Goal: Task Accomplishment & Management: Manage account settings

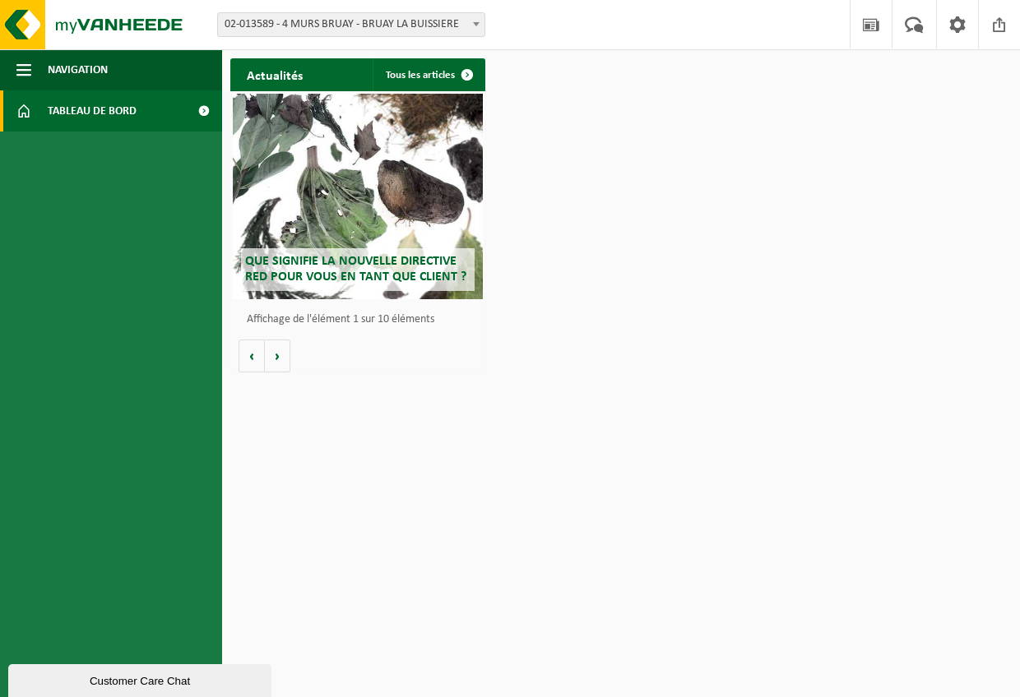
click at [330, 27] on span "02-013589 - 4 MURS BRUAY - BRUAY LA BUISSIERE" at bounding box center [351, 24] width 266 height 23
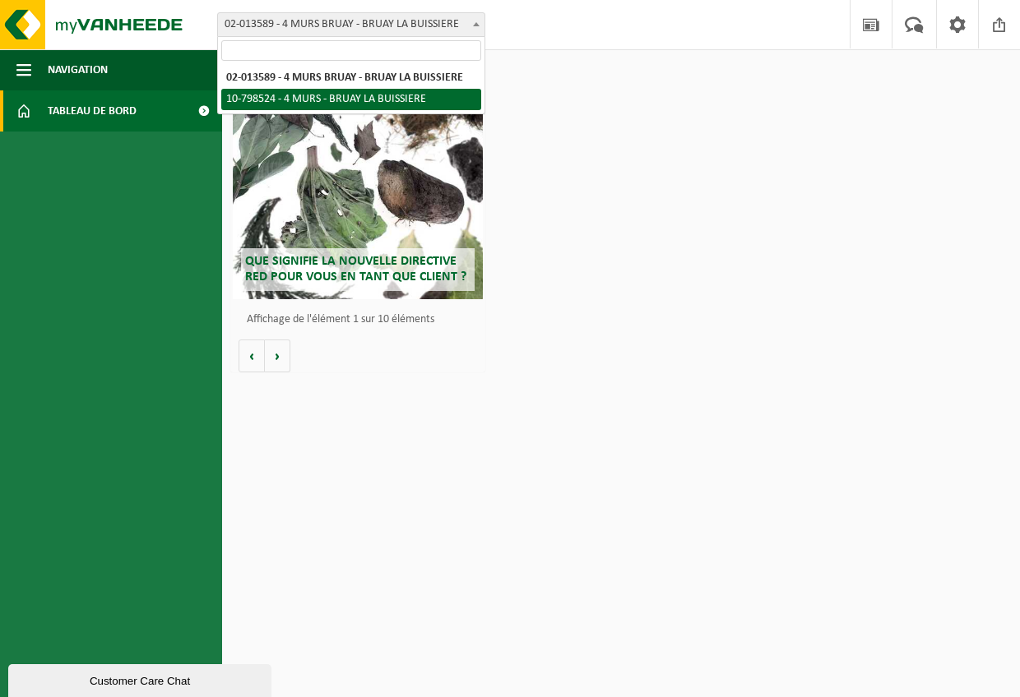
select select "33037"
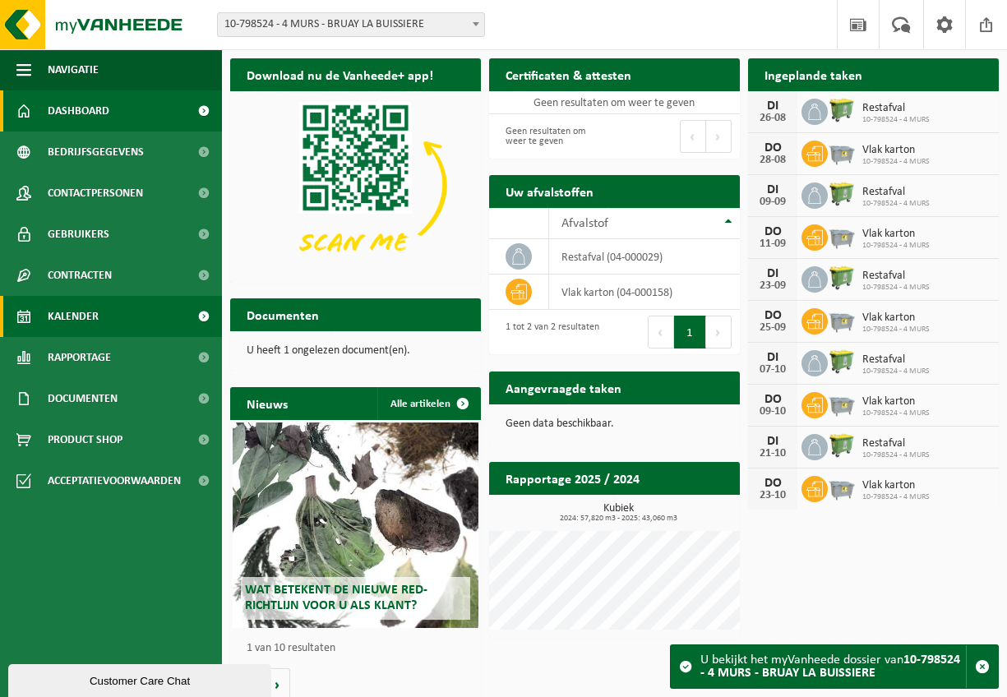
click at [97, 313] on span "Kalender" at bounding box center [73, 316] width 51 height 41
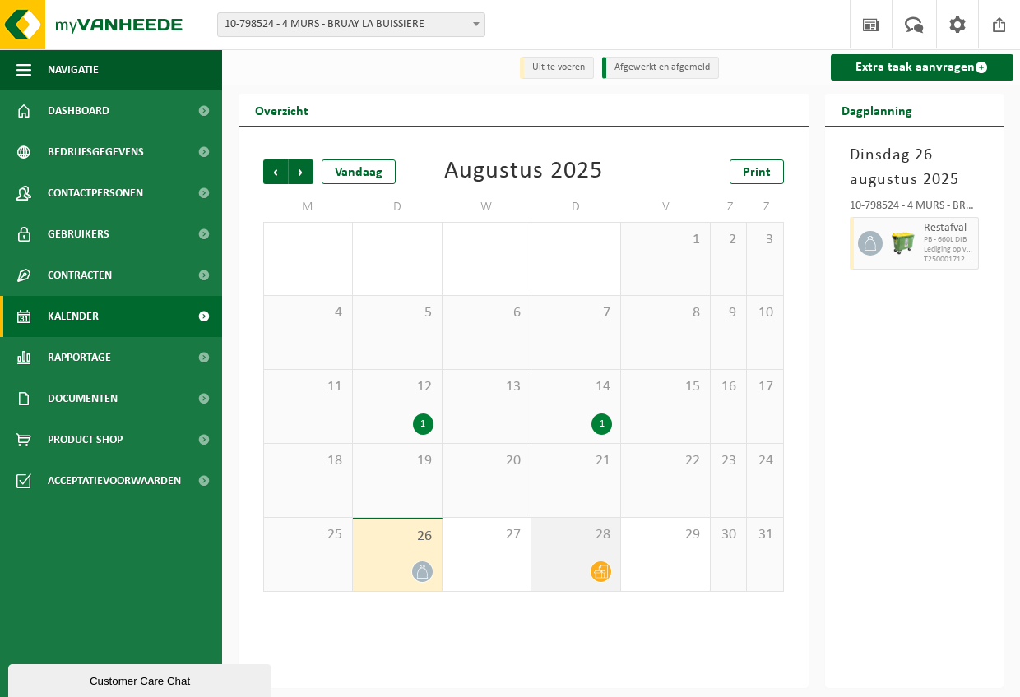
click at [595, 560] on div "28" at bounding box center [575, 554] width 89 height 73
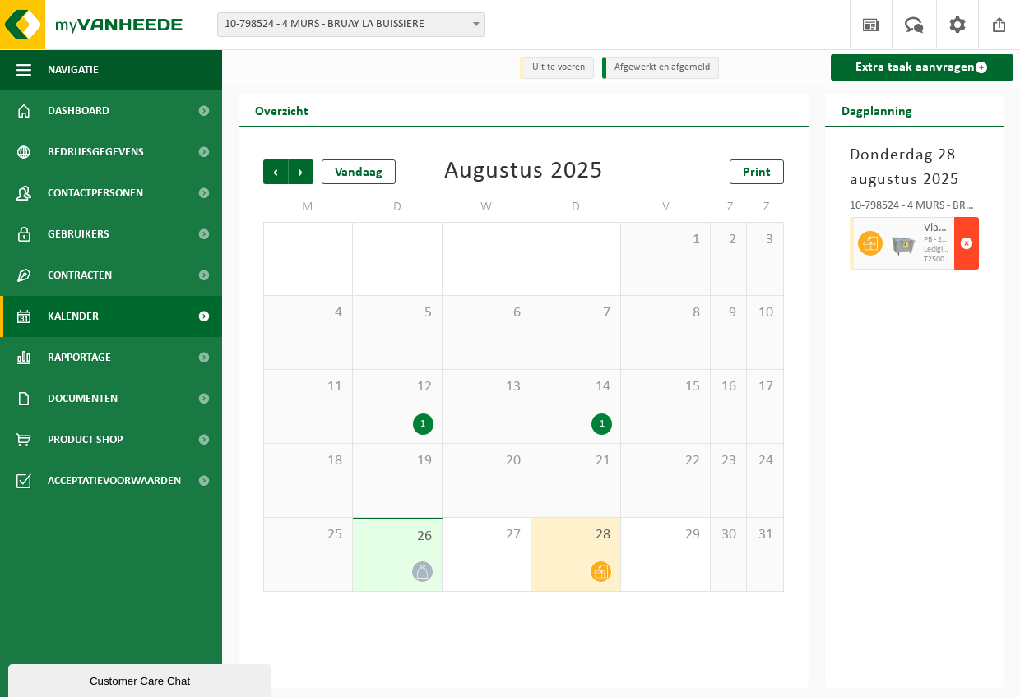
click at [961, 252] on span "button" at bounding box center [966, 243] width 13 height 33
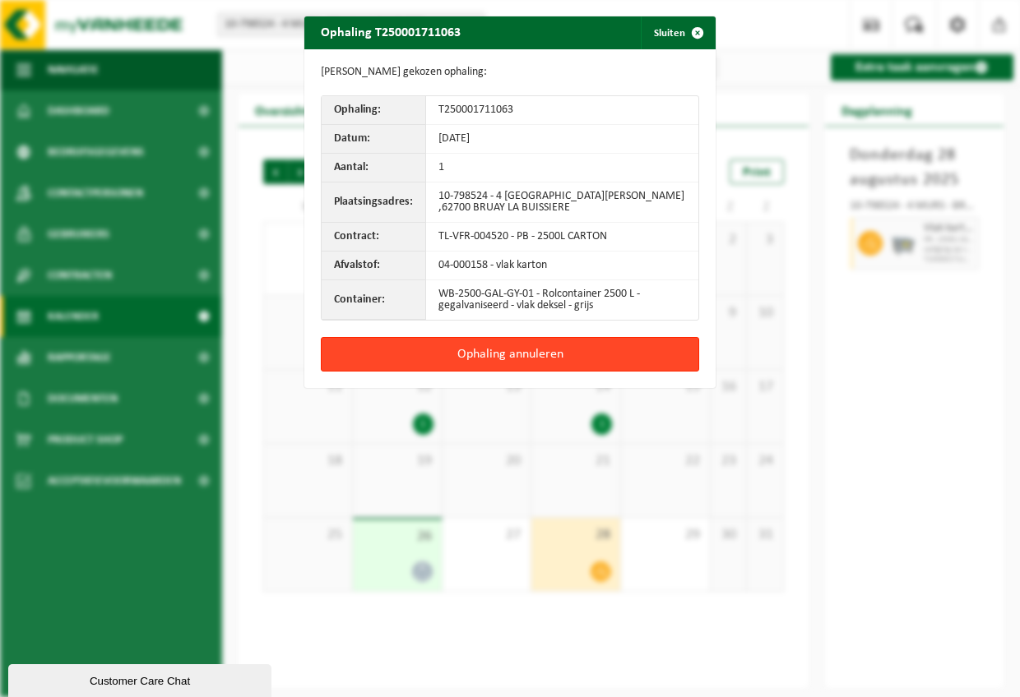
click at [513, 351] on button "Ophaling annuleren" at bounding box center [510, 354] width 378 height 35
